Goal: Find specific page/section: Find specific page/section

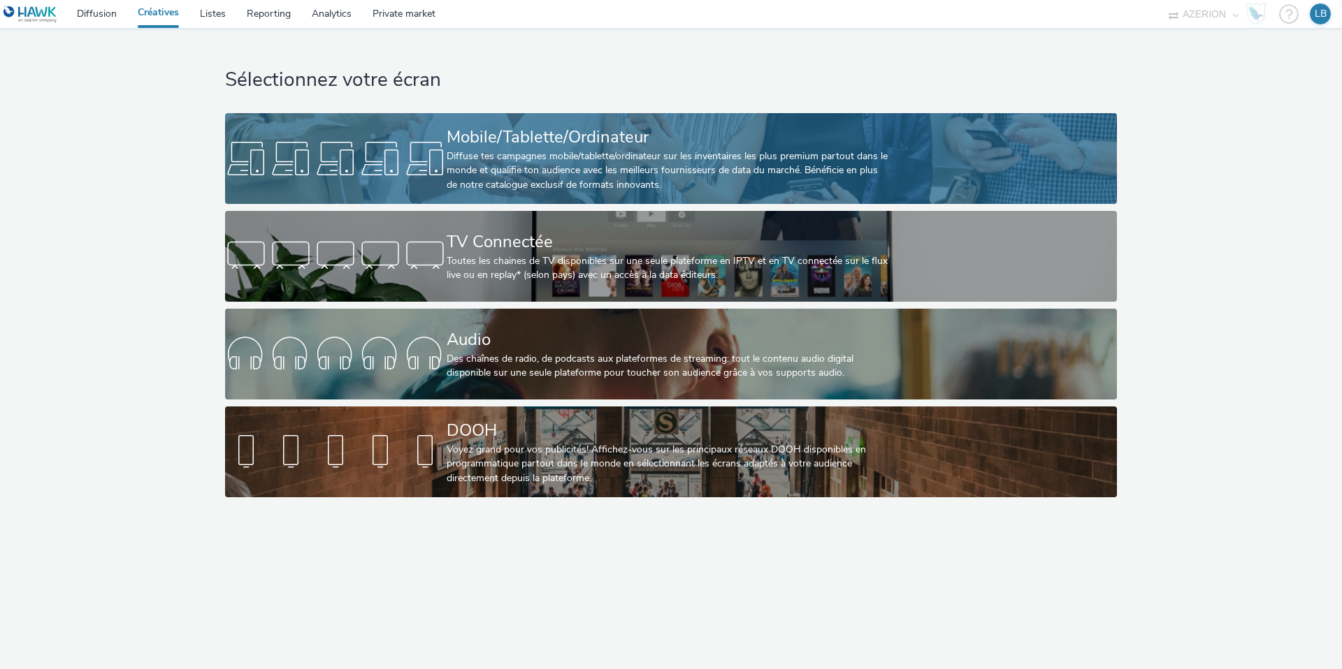
click at [379, 152] on div at bounding box center [336, 158] width 222 height 45
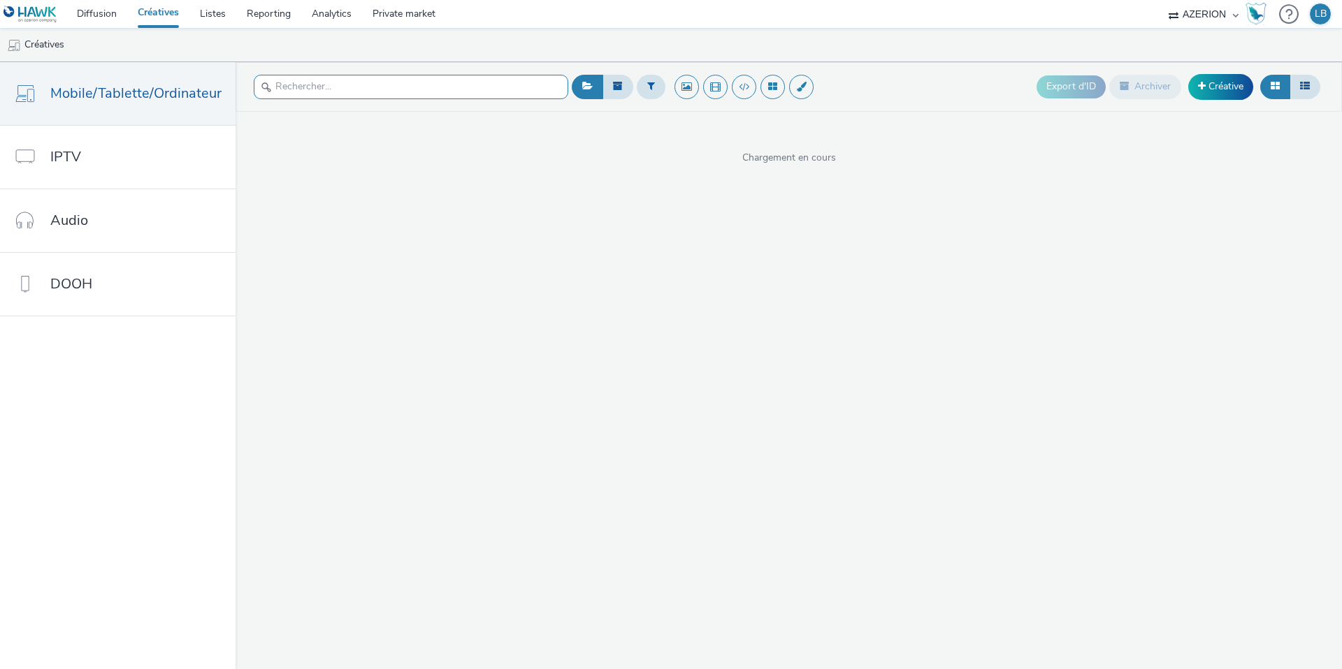
click at [340, 94] on input "text" at bounding box center [411, 87] width 314 height 24
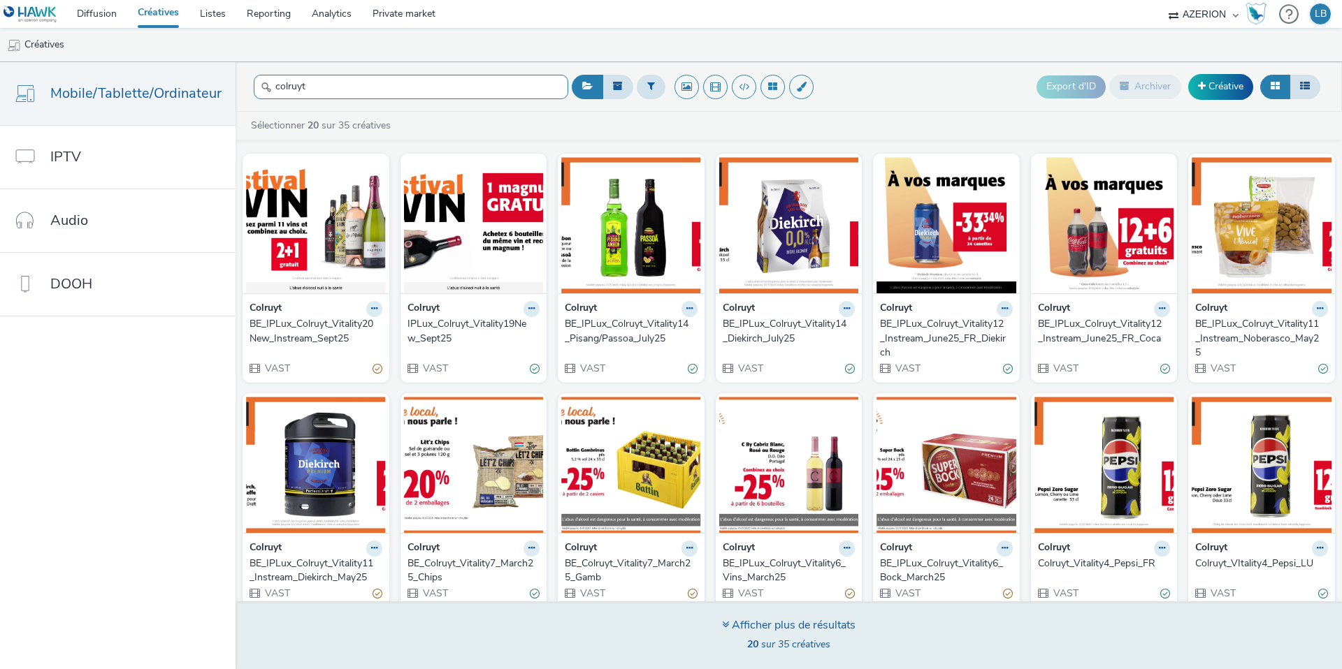
type input "colruyt"
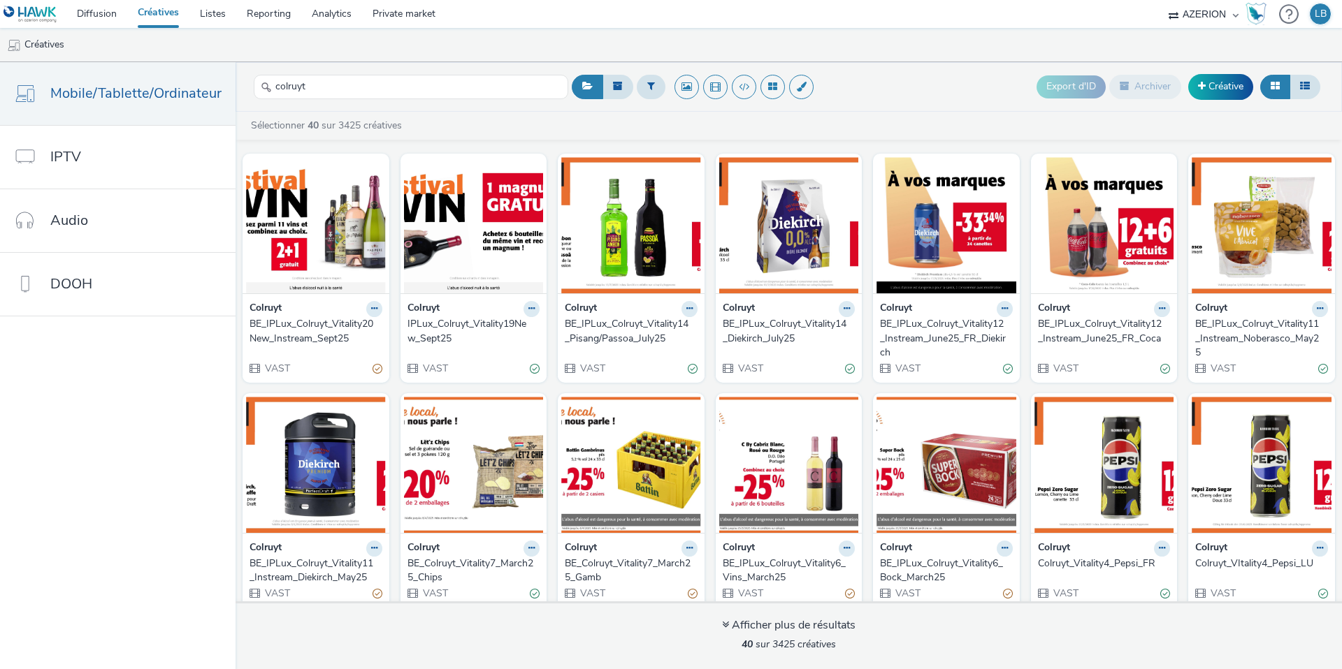
click at [335, 329] on div "BE_IPLux_Colruyt_Vitality20New_Instream_Sept25" at bounding box center [312, 331] width 127 height 29
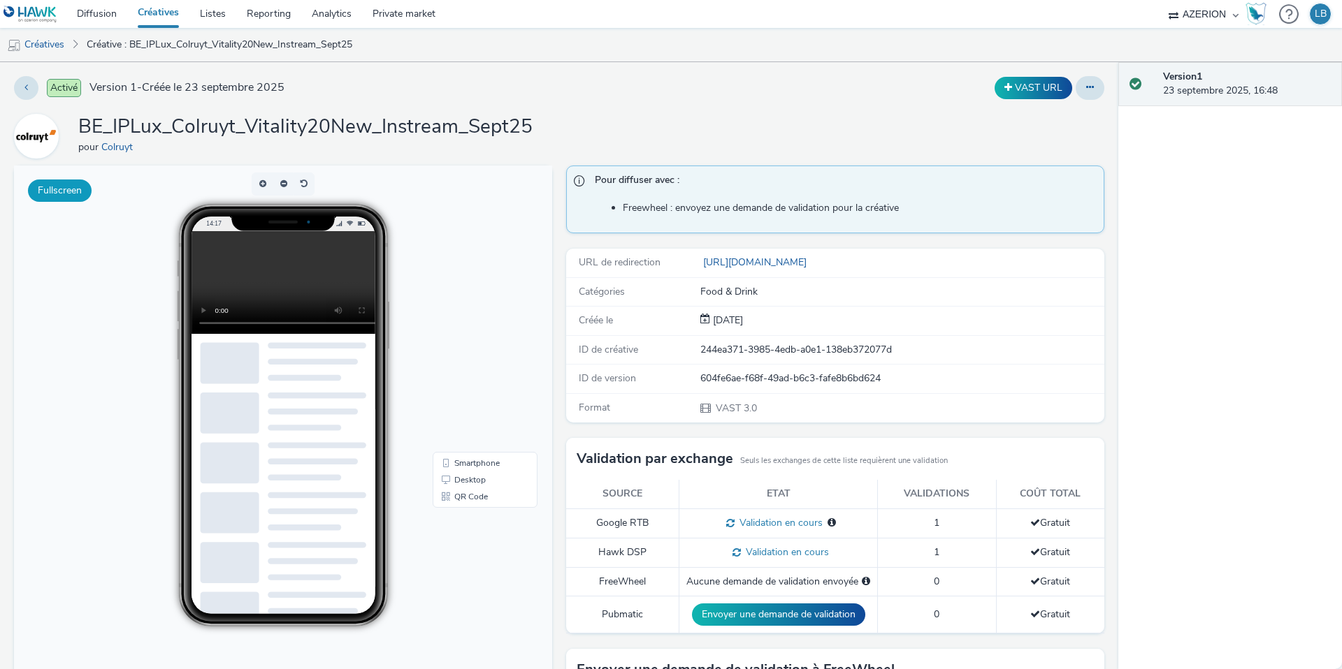
click at [75, 189] on button "Fullscreen" at bounding box center [60, 191] width 64 height 22
click at [484, 480] on span "Desktop" at bounding box center [469, 480] width 31 height 8
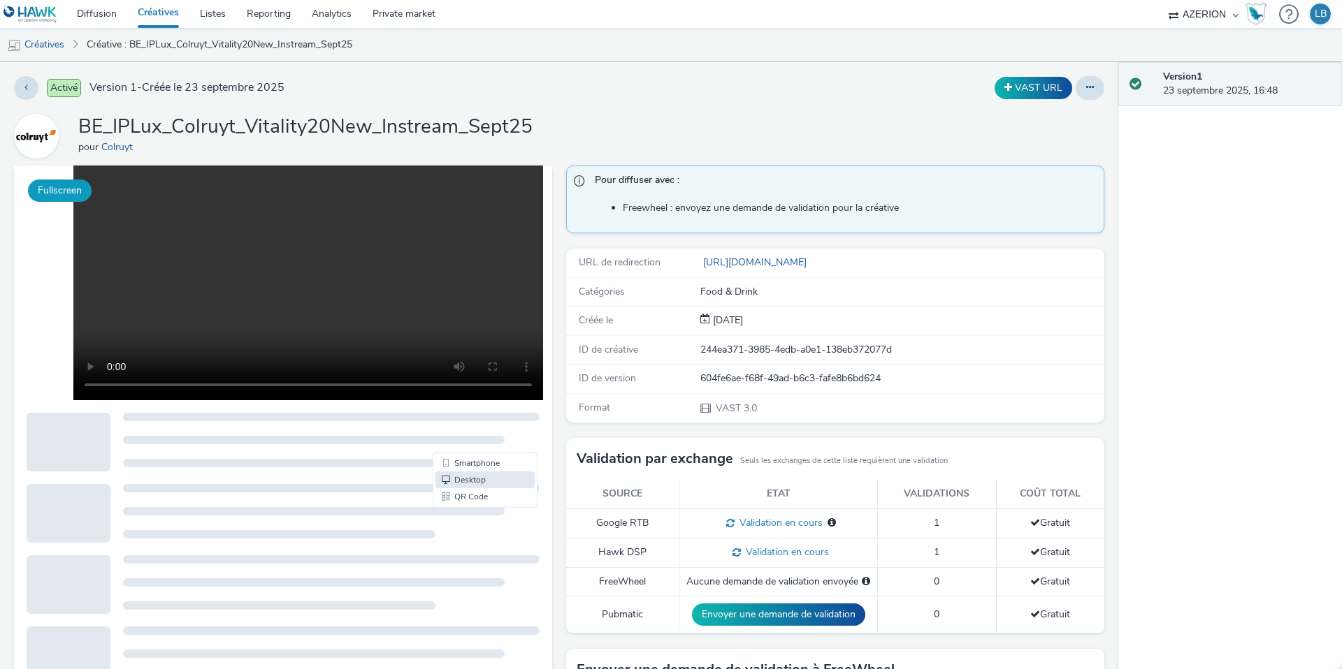
click at [67, 193] on button "Fullscreen" at bounding box center [60, 191] width 64 height 22
click at [342, 8] on link "Analytics" at bounding box center [331, 14] width 61 height 28
click at [88, 14] on link "Diffusion" at bounding box center [96, 14] width 61 height 28
